Goal: Task Accomplishment & Management: Complete application form

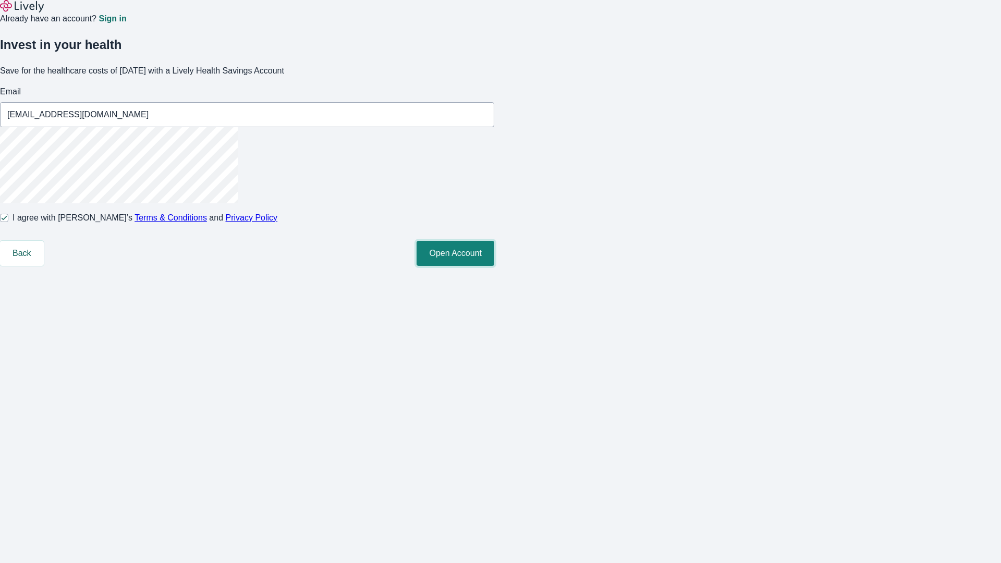
click at [494, 266] on button "Open Account" at bounding box center [456, 253] width 78 height 25
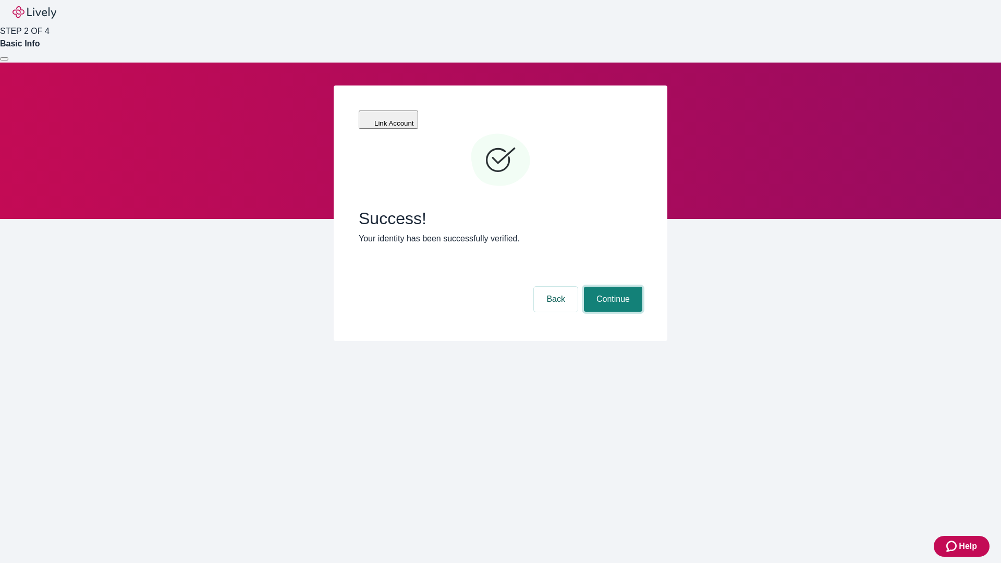
click at [611, 287] on button "Continue" at bounding box center [613, 299] width 58 height 25
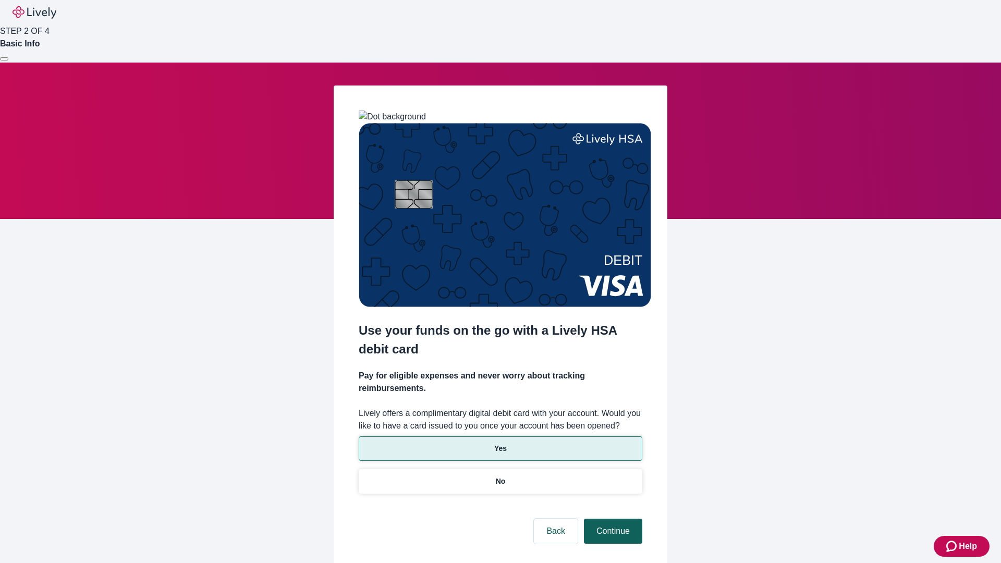
click at [500, 476] on p "No" at bounding box center [501, 481] width 10 height 11
click at [611, 519] on button "Continue" at bounding box center [613, 531] width 58 height 25
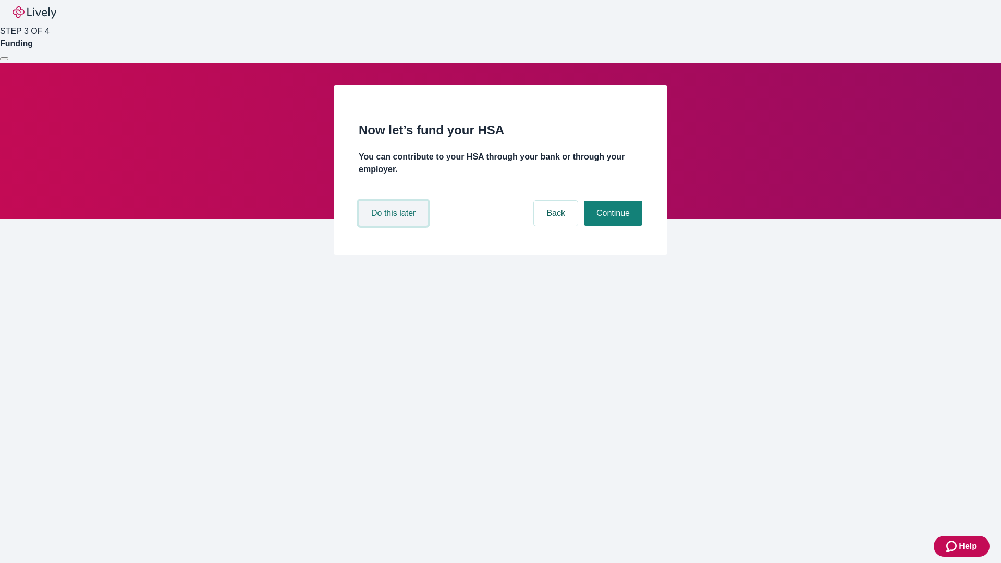
click at [395, 226] on button "Do this later" at bounding box center [393, 213] width 69 height 25
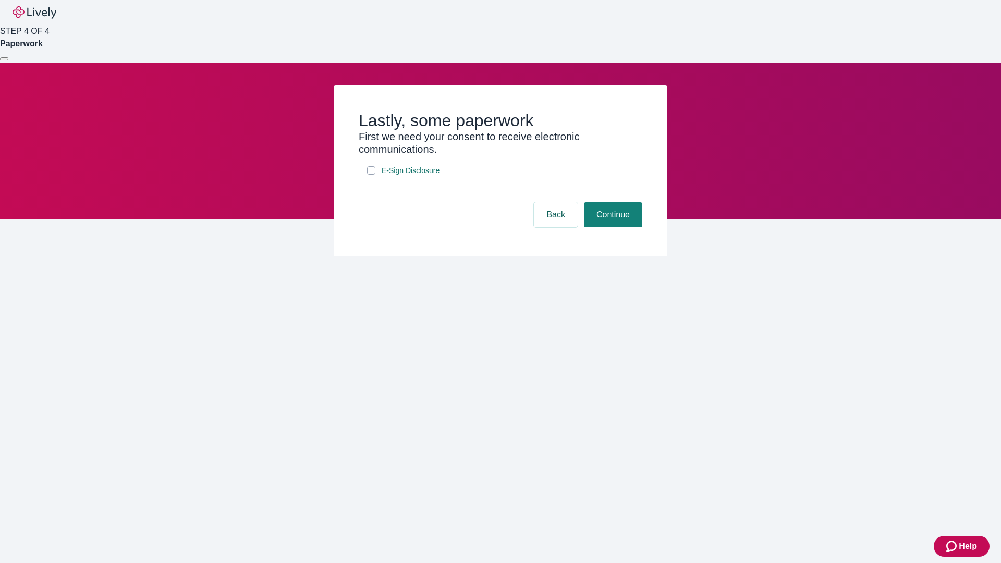
click at [371, 175] on input "E-Sign Disclosure" at bounding box center [371, 170] width 8 height 8
checkbox input "true"
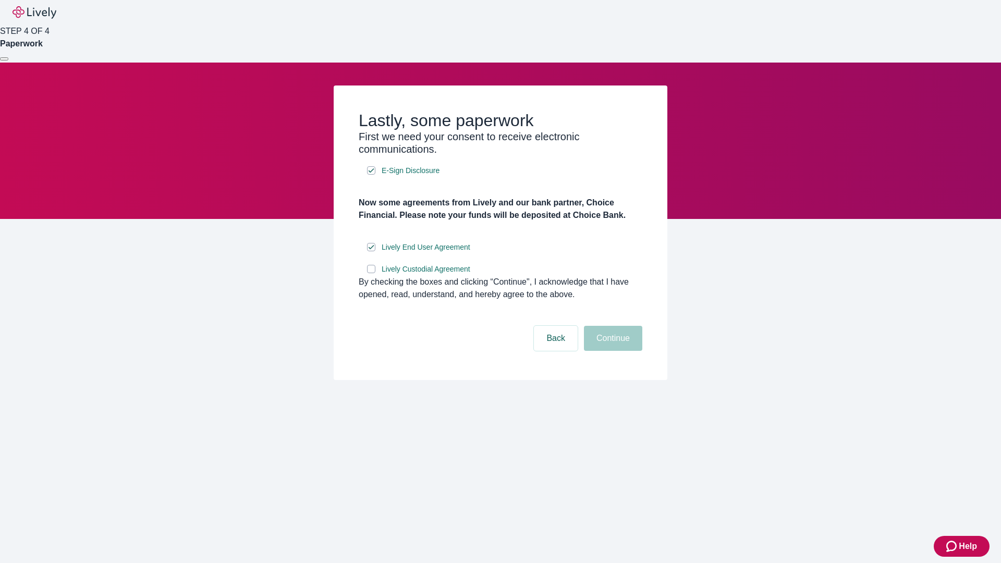
click at [371, 273] on input "Lively Custodial Agreement" at bounding box center [371, 269] width 8 height 8
checkbox input "true"
click at [611, 351] on button "Continue" at bounding box center [613, 338] width 58 height 25
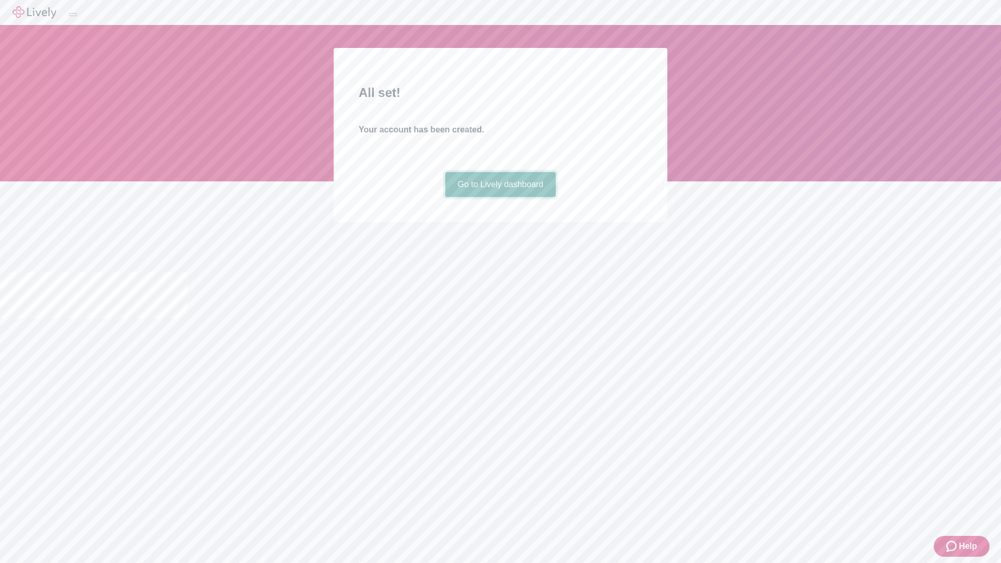
click at [500, 197] on link "Go to Lively dashboard" at bounding box center [500, 184] width 111 height 25
